Goal: Information Seeking & Learning: Learn about a topic

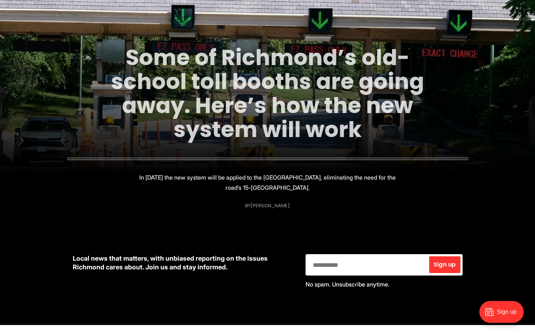
scroll to position [69, 0]
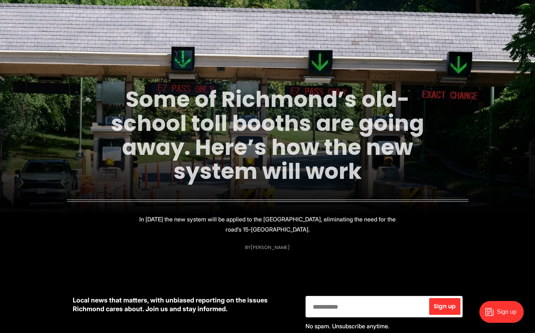
click at [248, 124] on link "Some of Richmond’s old-school toll booths are going away. Here’s how the new sy…" at bounding box center [267, 135] width 313 height 103
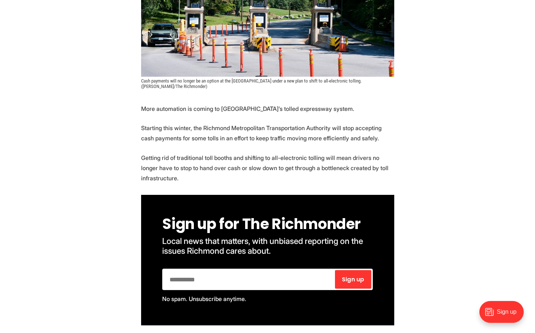
scroll to position [242, 0]
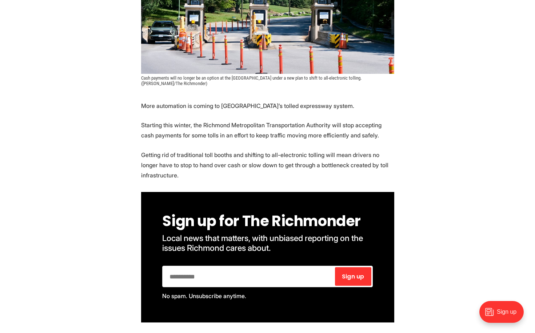
click at [257, 126] on p "Starting this winter, the Richmond Metropolitan Transportation Authority will s…" at bounding box center [267, 130] width 253 height 20
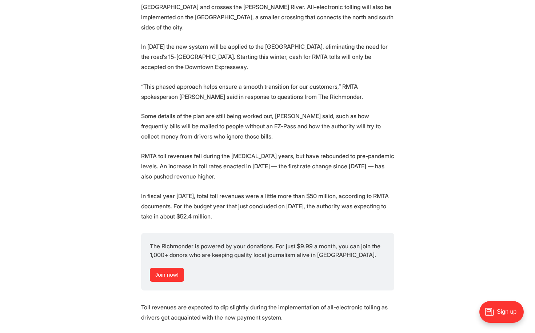
scroll to position [920, 0]
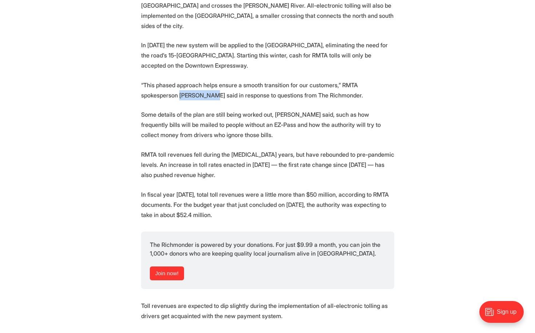
drag, startPoint x: 182, startPoint y: 95, endPoint x: 216, endPoint y: 95, distance: 33.8
click at [216, 95] on p "“This phased approach helps ensure a smooth transition for our customers,” RMTA…" at bounding box center [267, 90] width 253 height 20
copy p "[PERSON_NAME]"
click at [224, 39] on section "More automation is coming to [GEOGRAPHIC_DATA]’s tolled expressway system. Star…" at bounding box center [267, 33] width 535 height 1220
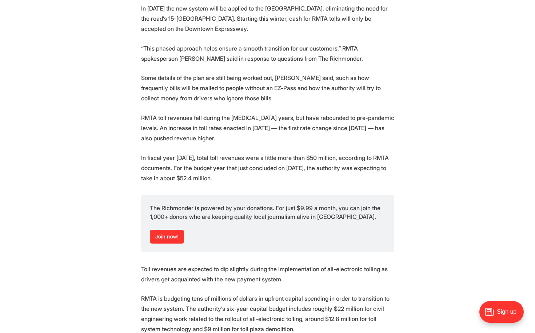
scroll to position [956, 0]
